Goal: Go to known website: Access a specific website the user already knows

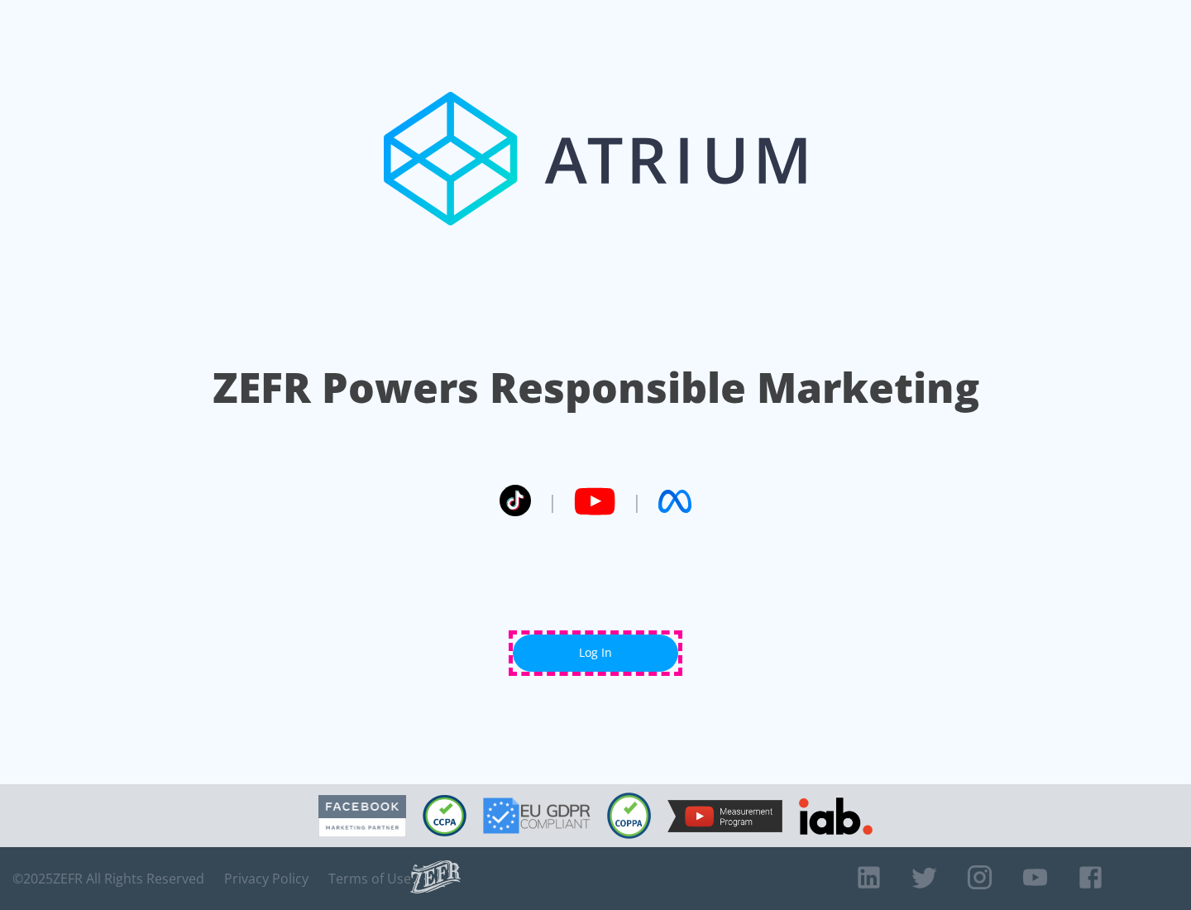
click at [596, 653] on link "Log In" at bounding box center [595, 653] width 165 height 37
